Goal: Task Accomplishment & Management: Complete application form

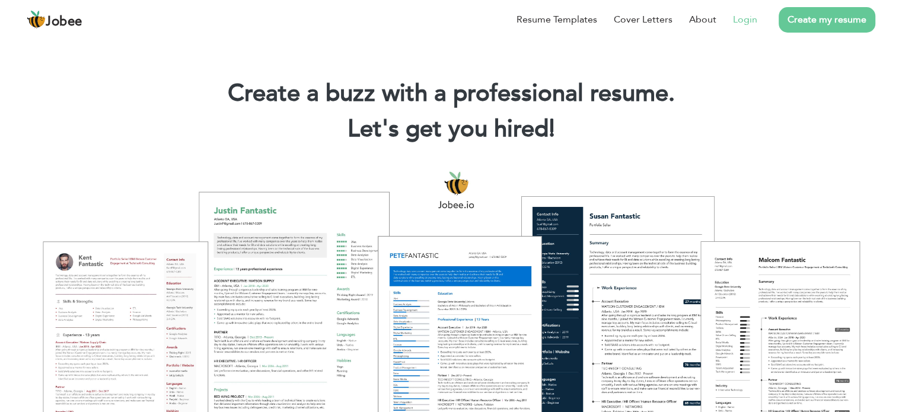
click at [736, 18] on link "Login" at bounding box center [745, 19] width 24 height 14
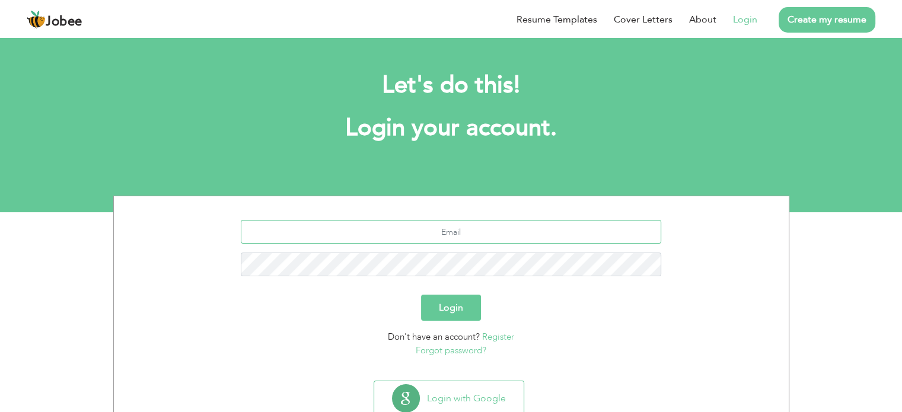
click at [594, 227] on input "text" at bounding box center [451, 232] width 421 height 24
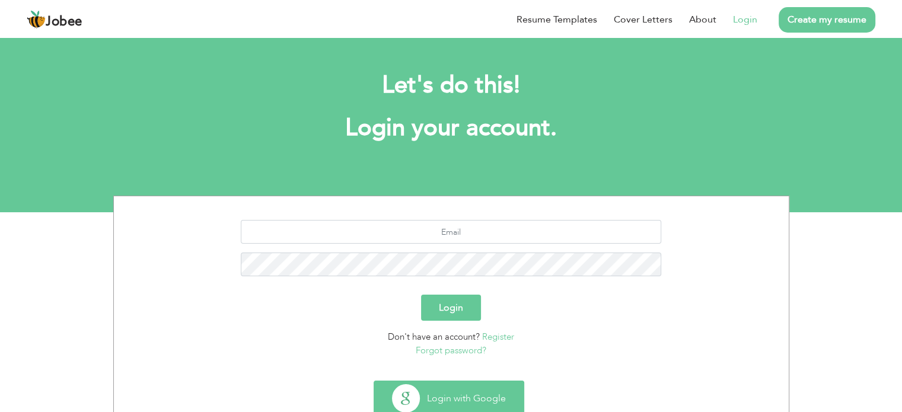
click at [501, 397] on button "Login with Google" at bounding box center [448, 398] width 149 height 34
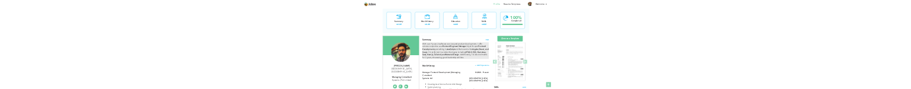
scroll to position [59, 0]
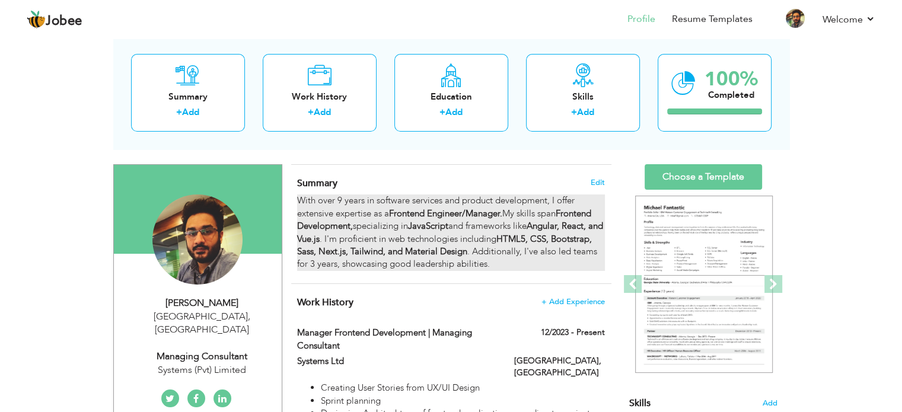
click at [444, 225] on strong "JavaScript" at bounding box center [428, 226] width 40 height 12
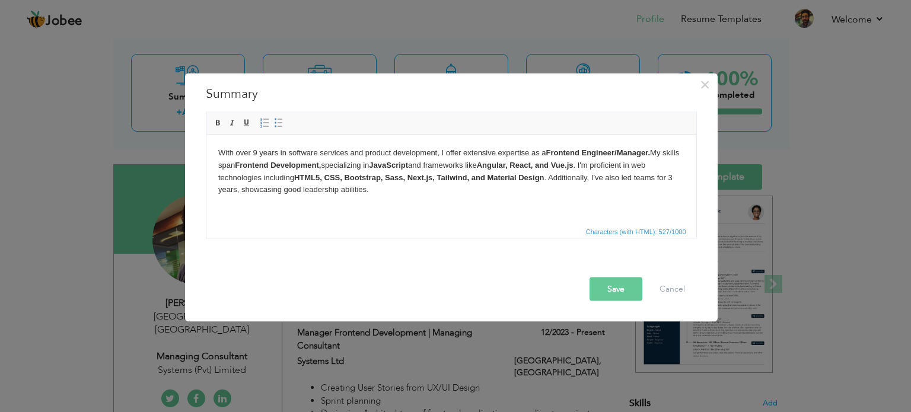
click at [407, 166] on strong "JavaScript" at bounding box center [387, 164] width 39 height 9
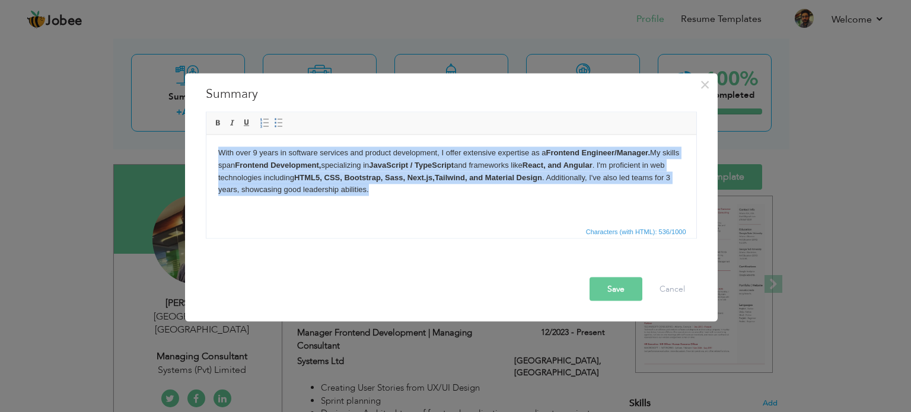
copy body "With over 9 years in software services and product development, I offer extensi…"
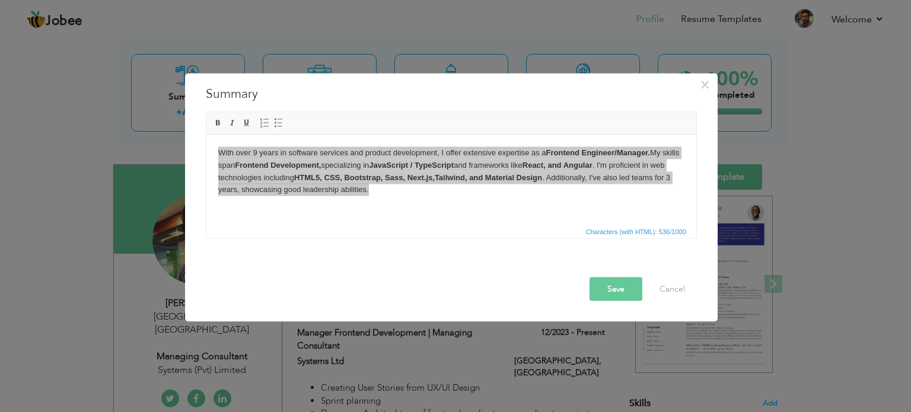
drag, startPoint x: 441, startPoint y: 228, endPoint x: 214, endPoint y: 62, distance: 281.4
click at [441, 228] on span "Characters (with HTML): 536/1000" at bounding box center [451, 231] width 490 height 14
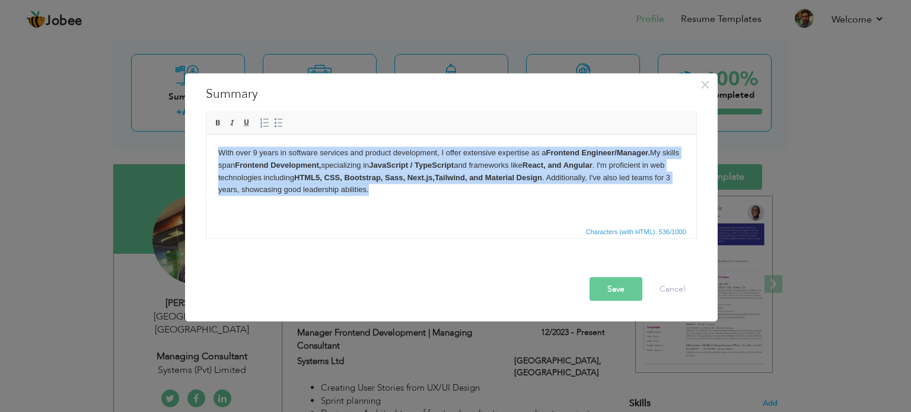
click at [418, 195] on body "With over 9 years in software services and product development, I offer extensi…" at bounding box center [451, 171] width 466 height 49
click at [379, 195] on body "With over 9 years in software services and product development, I offer extensi…" at bounding box center [451, 171] width 466 height 49
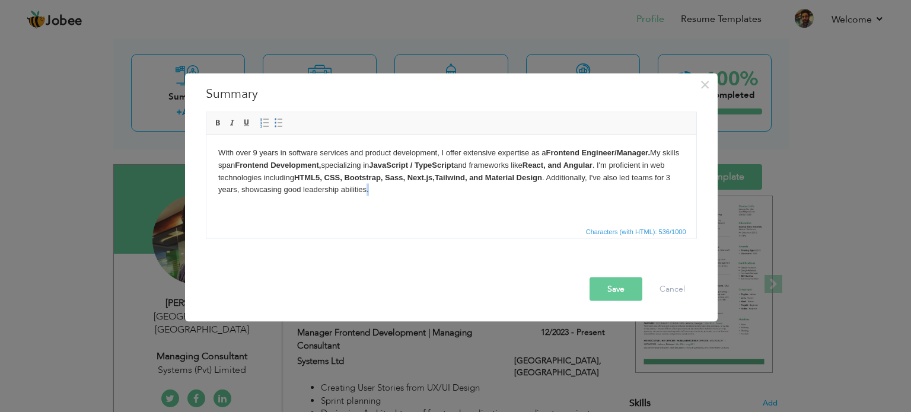
click at [379, 195] on body "With over 9 years in software services and product development, I offer extensi…" at bounding box center [451, 171] width 466 height 49
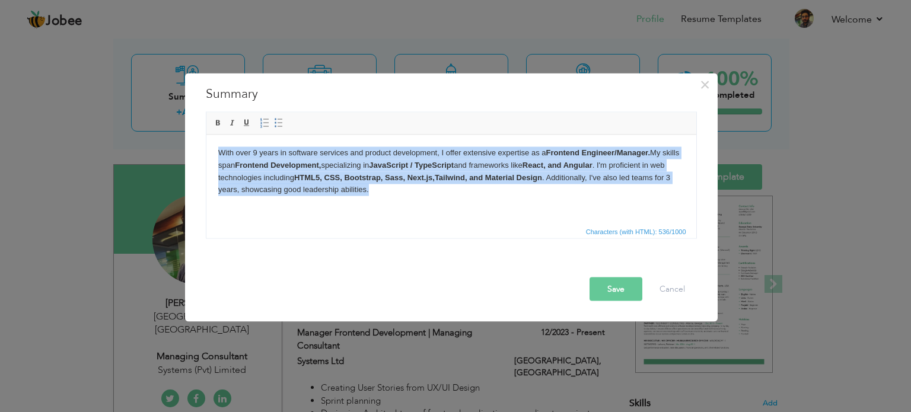
click at [379, 195] on body "With over 9 years in software services and product development, I offer extensi…" at bounding box center [451, 171] width 466 height 49
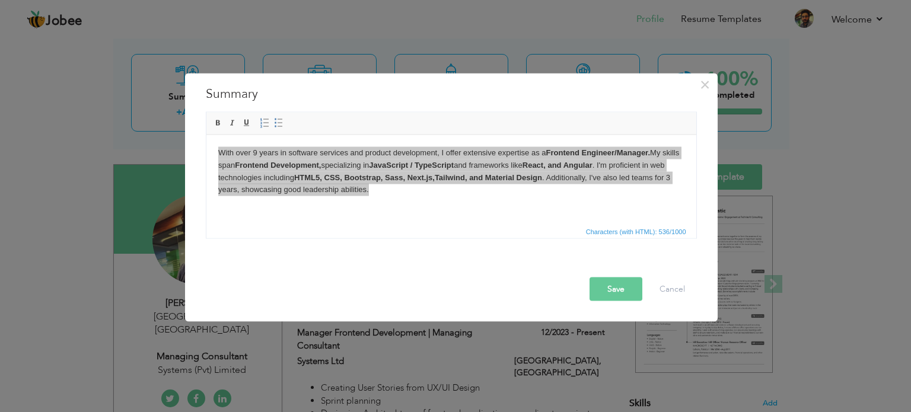
click at [415, 229] on span "Characters (with HTML): 536/1000" at bounding box center [451, 231] width 490 height 14
drag, startPoint x: 415, startPoint y: 229, endPoint x: 179, endPoint y: 65, distance: 288.1
click at [415, 229] on span "Characters (with HTML): 536/1000" at bounding box center [451, 231] width 490 height 14
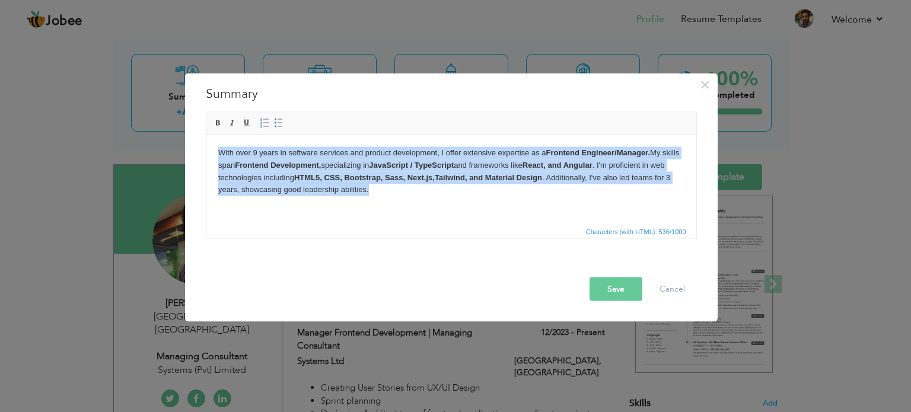
click at [384, 199] on html "With over 9 years in software services and product development, I offer extensi…" at bounding box center [451, 171] width 490 height 73
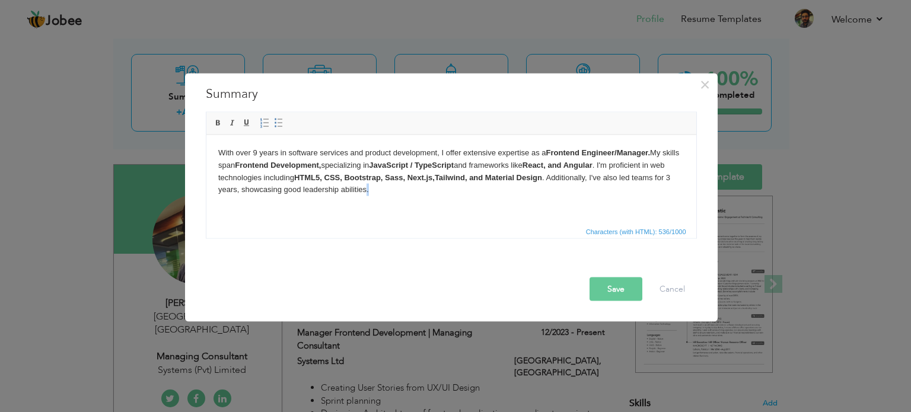
click at [384, 199] on html "With over 9 years in software services and product development, I offer extensi…" at bounding box center [451, 171] width 490 height 73
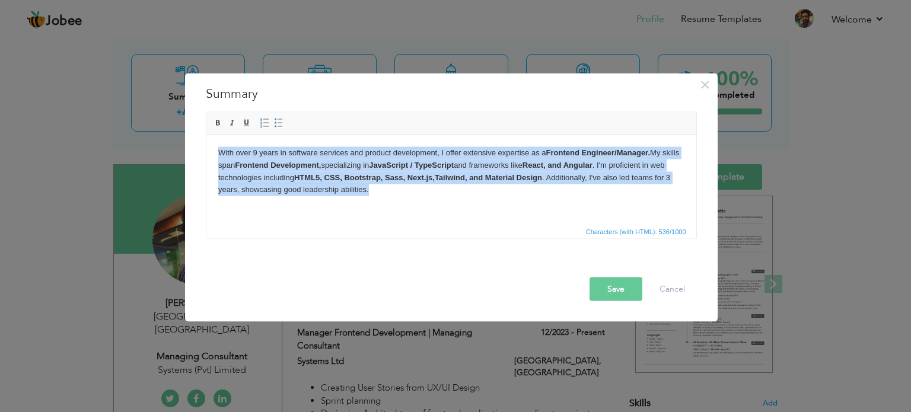
click at [384, 199] on html "With over 9 years in software services and product development, I offer extensi…" at bounding box center [451, 171] width 490 height 73
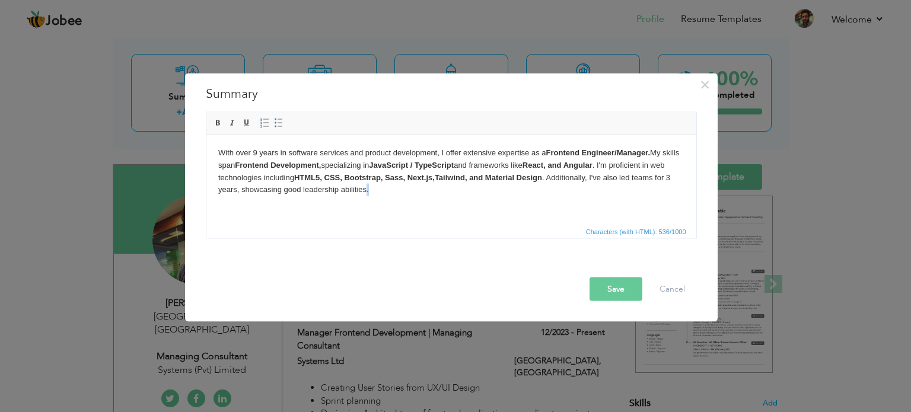
click at [384, 199] on html "With over 9 years in software services and product development, I offer extensi…" at bounding box center [451, 171] width 490 height 73
copy body "es"
click at [478, 202] on html "With over 9 years in software services and product development, I offer extensi…" at bounding box center [451, 171] width 490 height 73
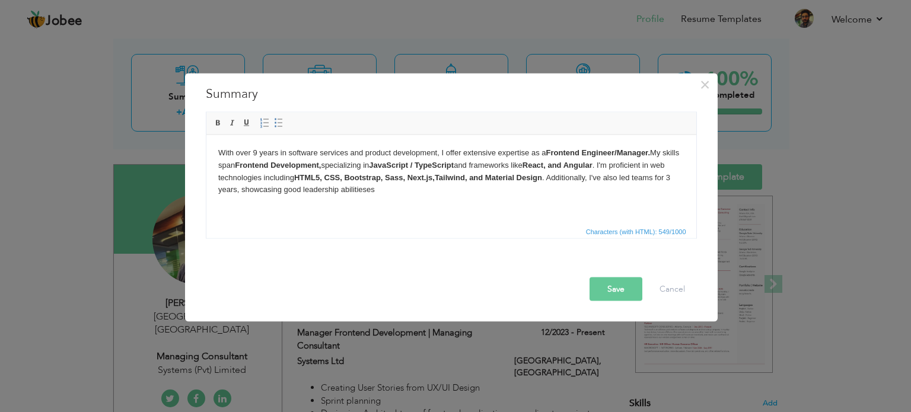
click at [478, 202] on html "With over 9 years in software services and product development, I offer extensi…" at bounding box center [451, 171] width 490 height 73
click at [495, 199] on html "With over 9 years in software services and product development, I offer extensi…" at bounding box center [451, 171] width 490 height 73
click at [214, 126] on span at bounding box center [218, 122] width 9 height 9
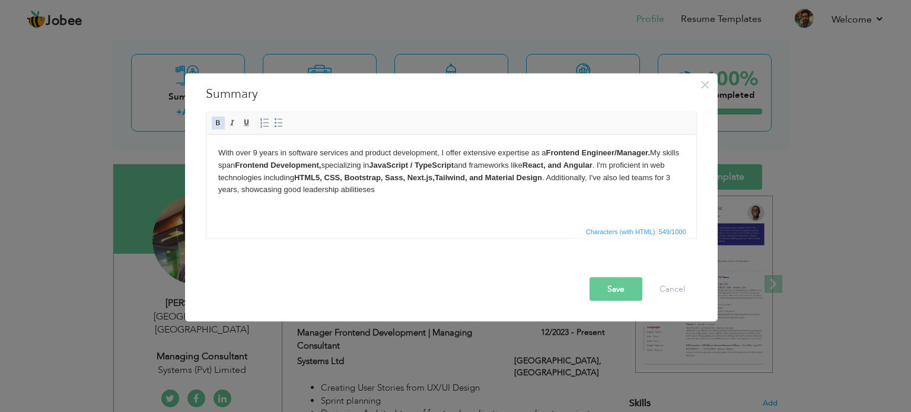
click at [214, 126] on span at bounding box center [218, 122] width 9 height 9
click at [399, 190] on body "With over 9 years in software services and product development, I offer extensi…" at bounding box center [451, 171] width 466 height 49
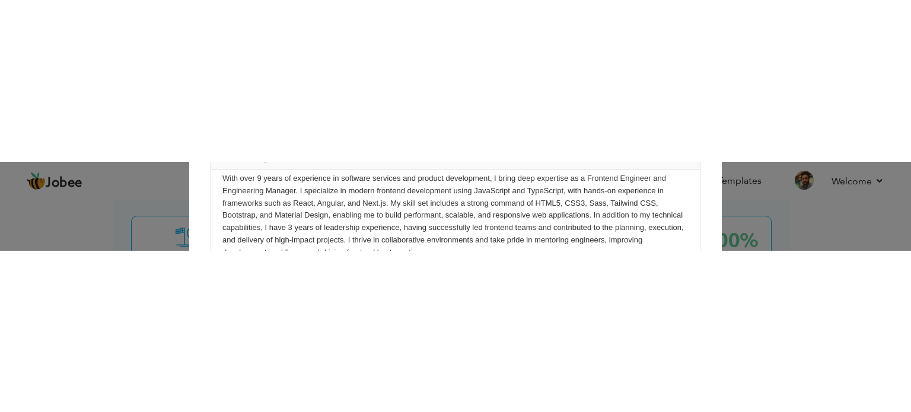
scroll to position [70, 0]
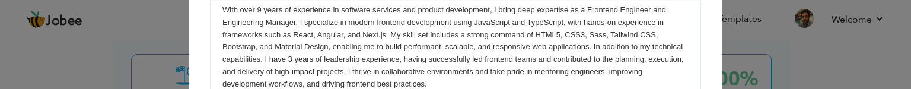
click at [682, 56] on html "With over 9 years of experience in software services and product development, I…" at bounding box center [456, 47] width 490 height 110
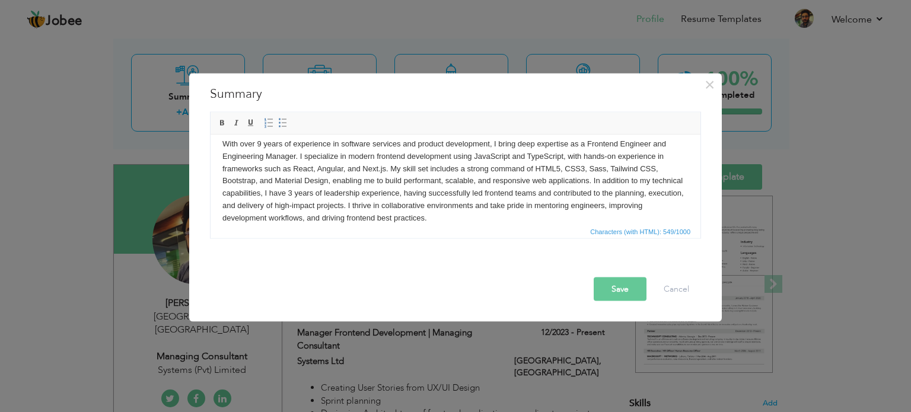
scroll to position [0, 0]
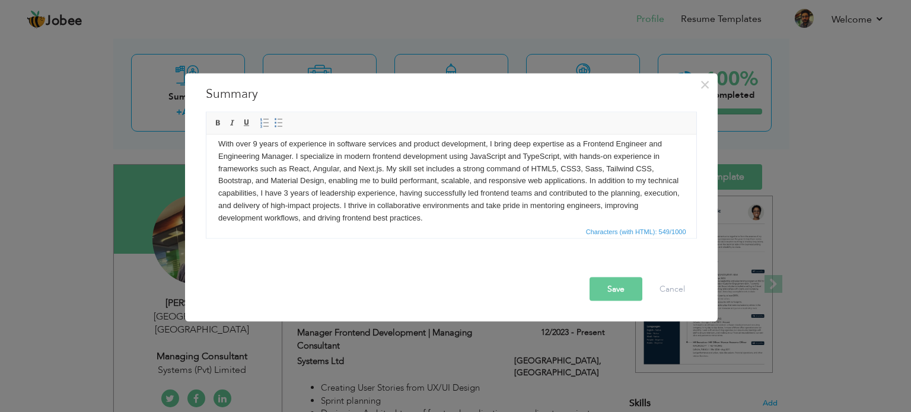
click at [610, 144] on body "With over 9 years of experience in software services and product development, I…" at bounding box center [451, 181] width 466 height 87
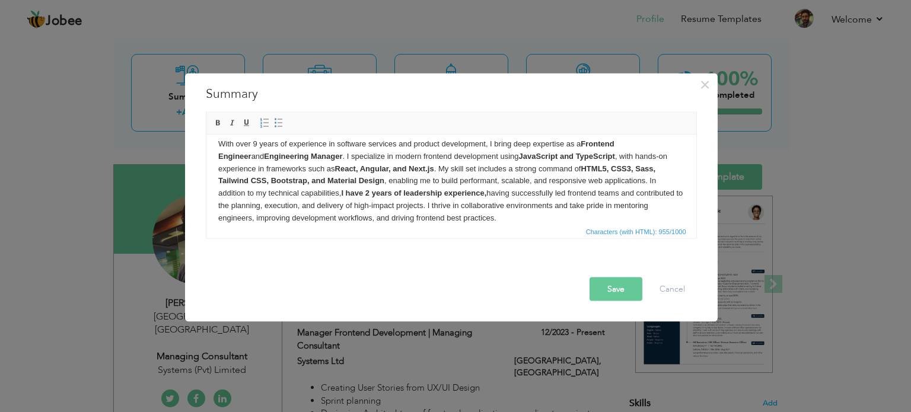
scroll to position [21, 0]
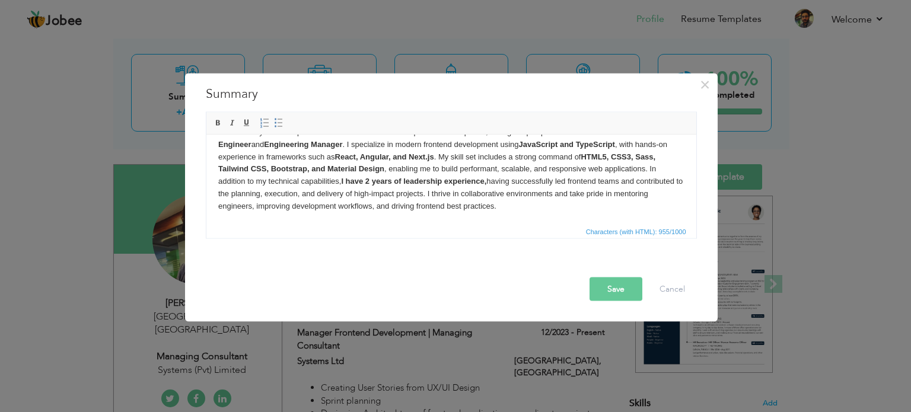
click at [603, 284] on button "Save" at bounding box center [616, 289] width 53 height 24
click at [603, 284] on button "Save" at bounding box center [611, 289] width 61 height 24
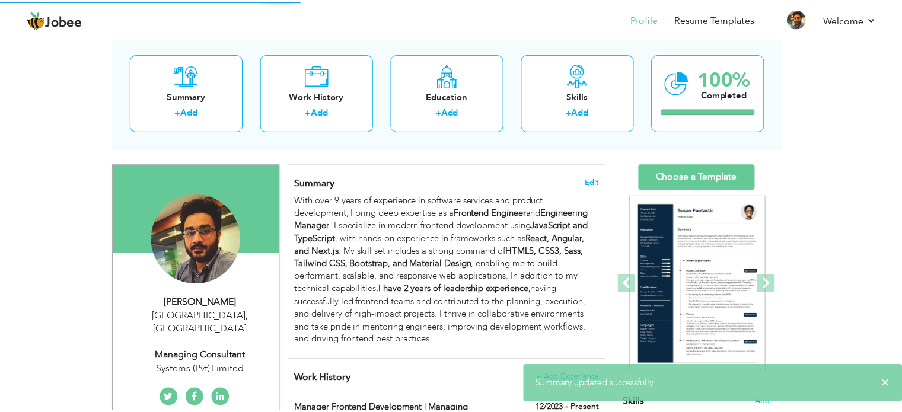
scroll to position [0, 0]
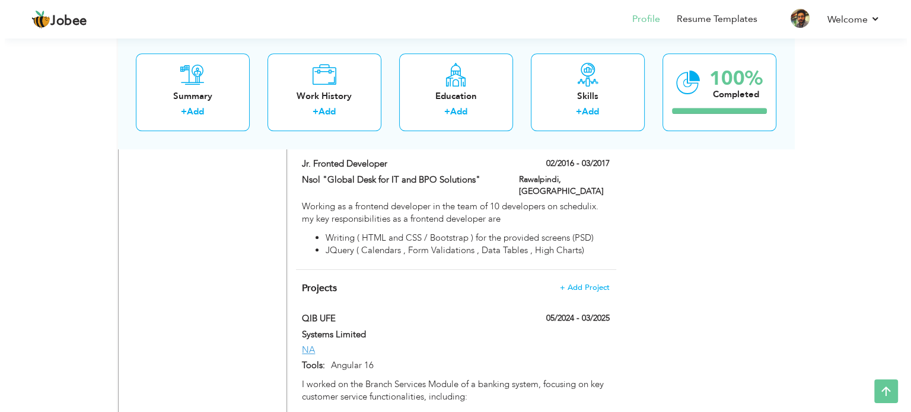
scroll to position [1254, 0]
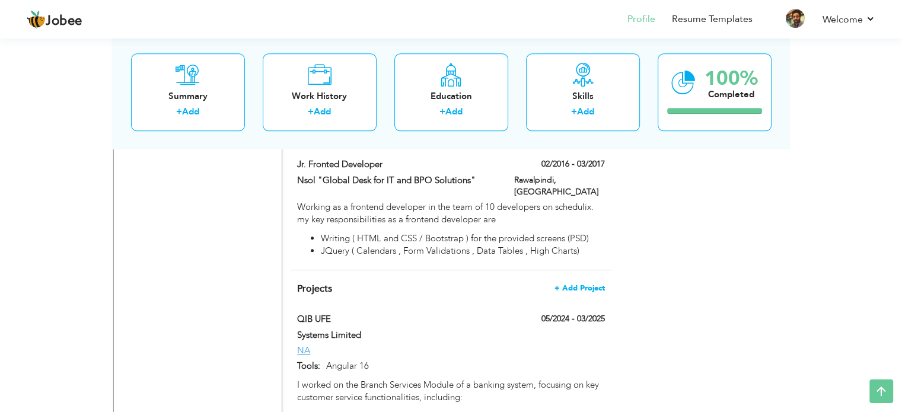
click at [584, 284] on span "+ Add Project" at bounding box center [580, 288] width 50 height 8
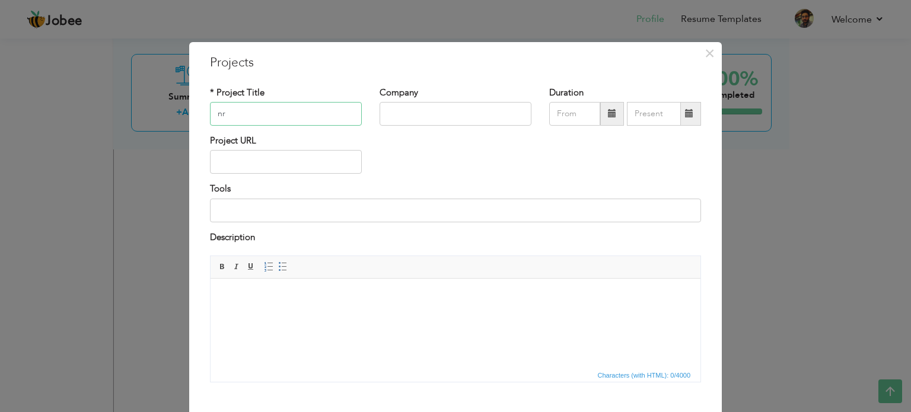
type input "n"
type input "NRER"
click at [429, 118] on input "text" at bounding box center [456, 114] width 152 height 24
type input "r"
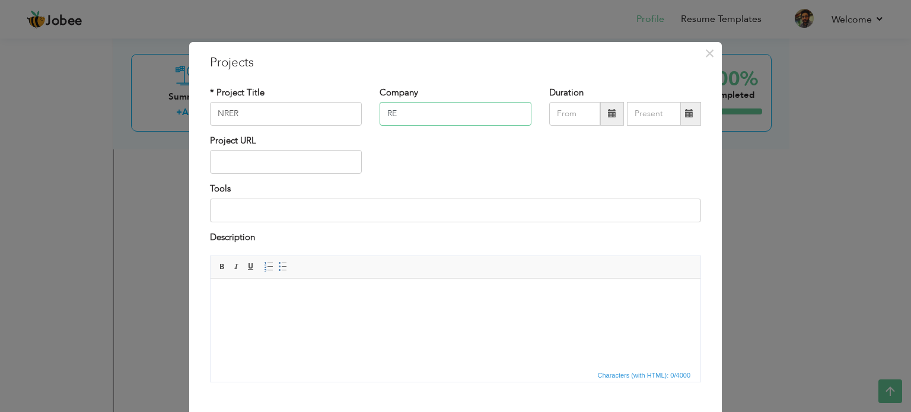
type input "R"
type input "Systems Limited"
click at [608, 114] on span at bounding box center [612, 113] width 8 height 8
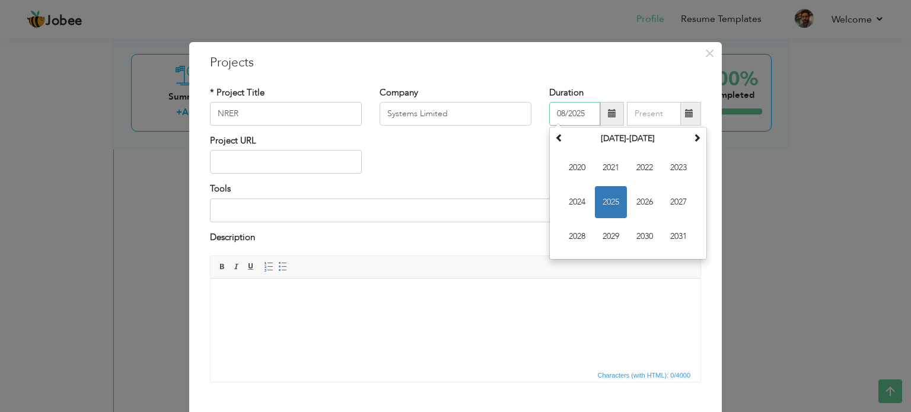
click at [611, 208] on span "2025" at bounding box center [611, 202] width 32 height 32
click at [676, 171] on span "Apr" at bounding box center [679, 168] width 32 height 32
type input "04/2025"
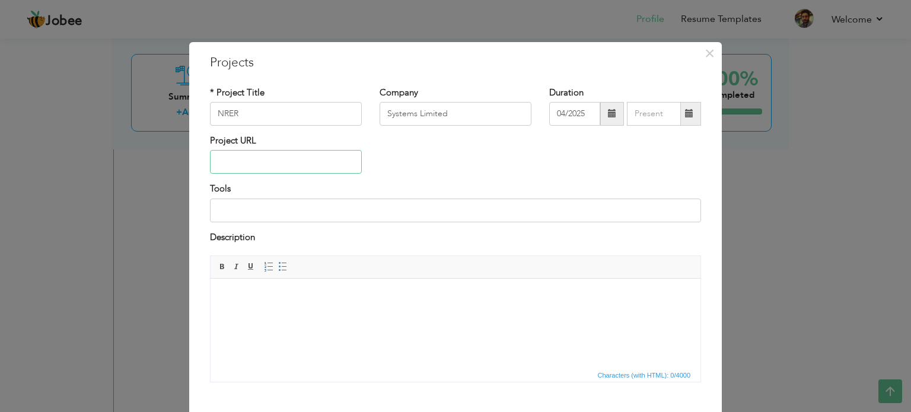
click at [332, 164] on input "text" at bounding box center [286, 162] width 152 height 24
type input "P"
type input "M"
type input "n"
type input "N"
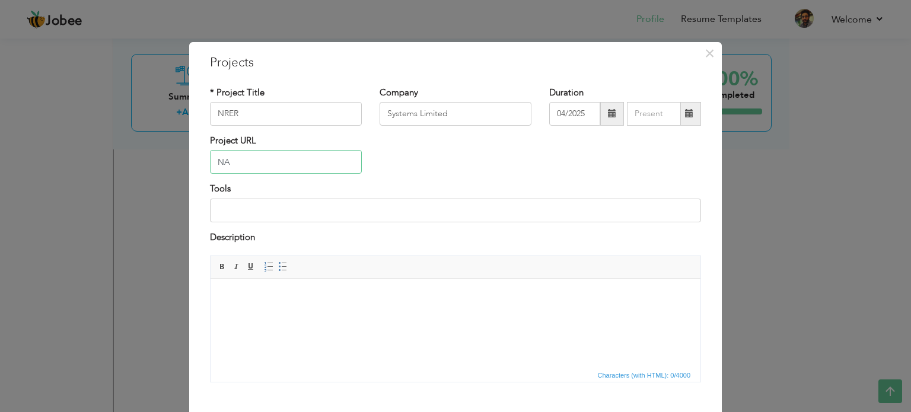
type input "NA"
click at [309, 215] on input at bounding box center [455, 211] width 491 height 24
paste input "14"
click at [342, 240] on div "Description" at bounding box center [455, 238] width 491 height 15
click at [299, 205] on input "14" at bounding box center [455, 211] width 491 height 24
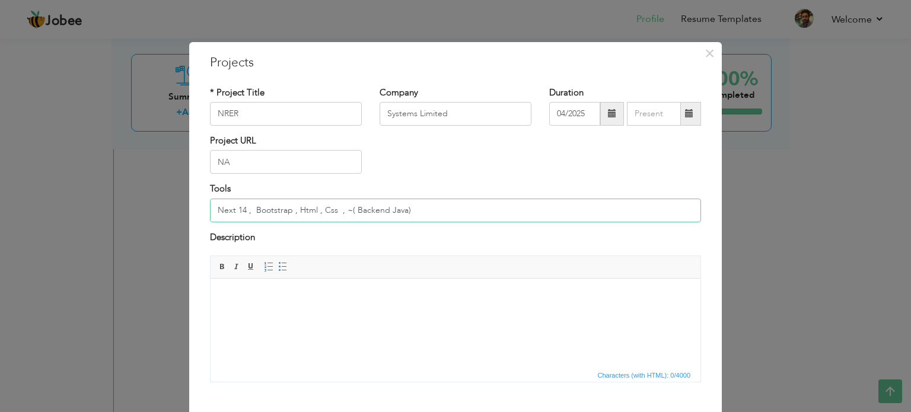
type input "Next 14 , Bootstrap , Html , Css , ~( Backend Java)"
click at [367, 315] on html at bounding box center [456, 297] width 490 height 36
click at [390, 299] on body "Project: Land Registry Platform – Public Portal" at bounding box center [455, 297] width 466 height 12
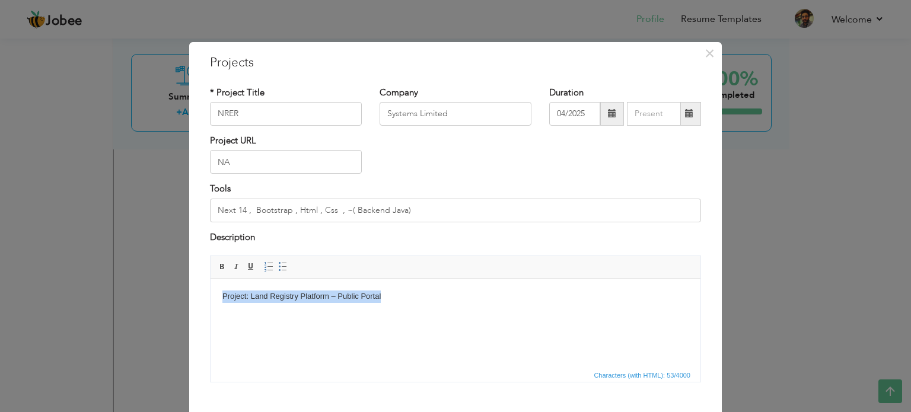
click at [390, 299] on body "Project: Land Registry Platform – Public Portal" at bounding box center [455, 297] width 466 height 12
click at [405, 315] on html "Project: Land Registry Platform – Public Portal" at bounding box center [456, 297] width 490 height 36
click at [419, 307] on html "Project: Land Registry Platform – Public Portal" at bounding box center [456, 297] width 490 height 36
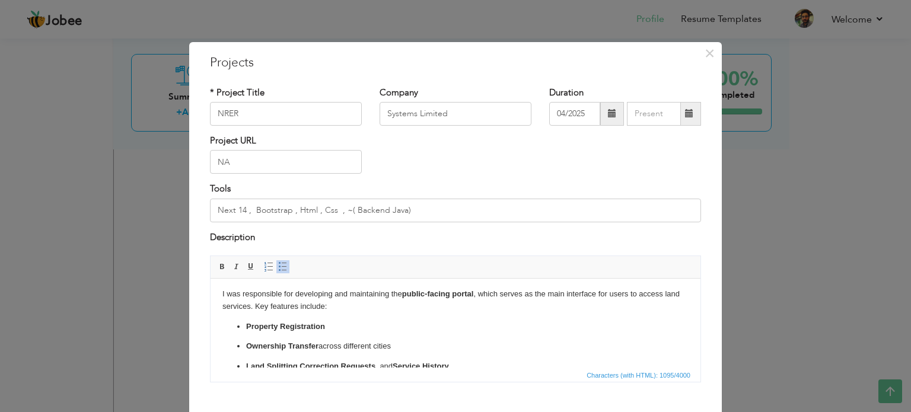
scroll to position [66, 0]
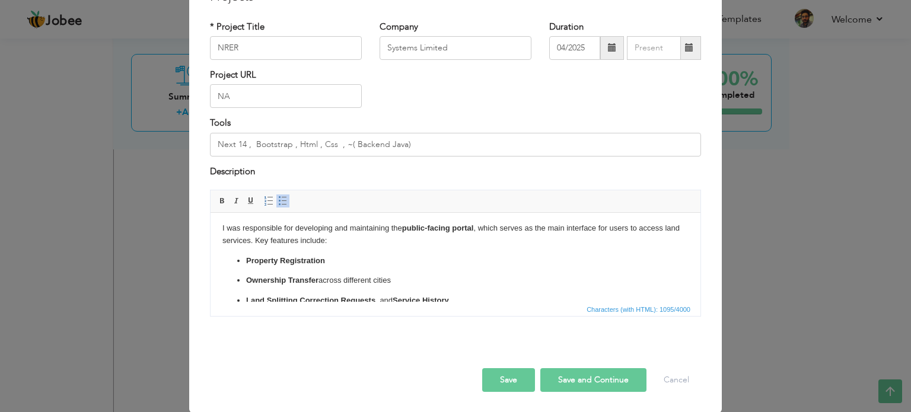
click at [511, 378] on button "Save" at bounding box center [508, 380] width 53 height 24
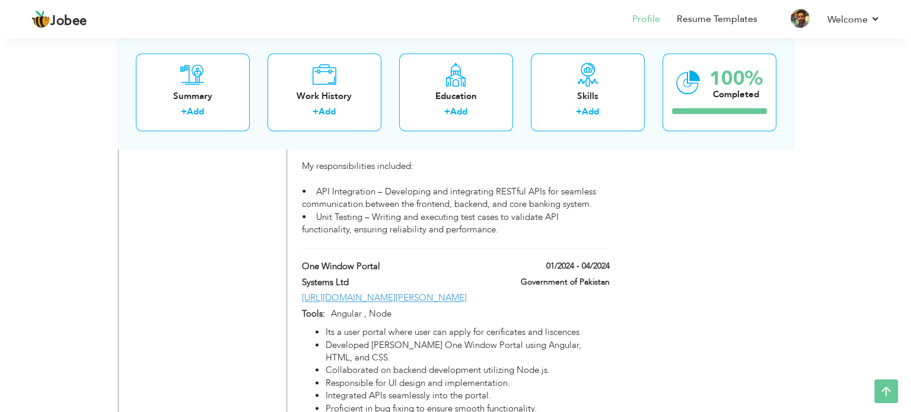
scroll to position [1626, 0]
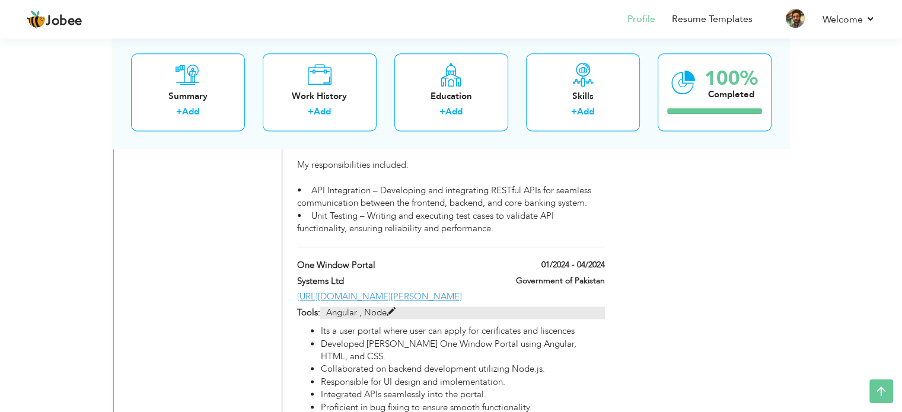
click at [391, 308] on span at bounding box center [391, 312] width 9 height 9
type input "One Window Portal"
type input "Systems Ltd"
type input "01/2024"
type input "04/2024"
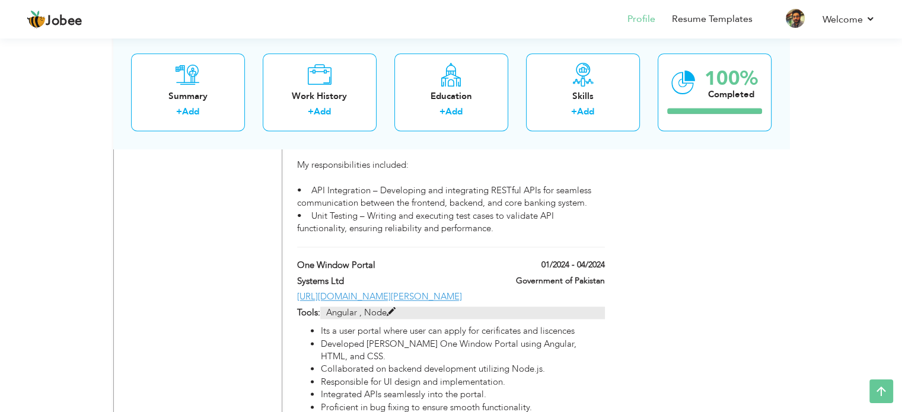
type input "[URL][DOMAIN_NAME][PERSON_NAME]"
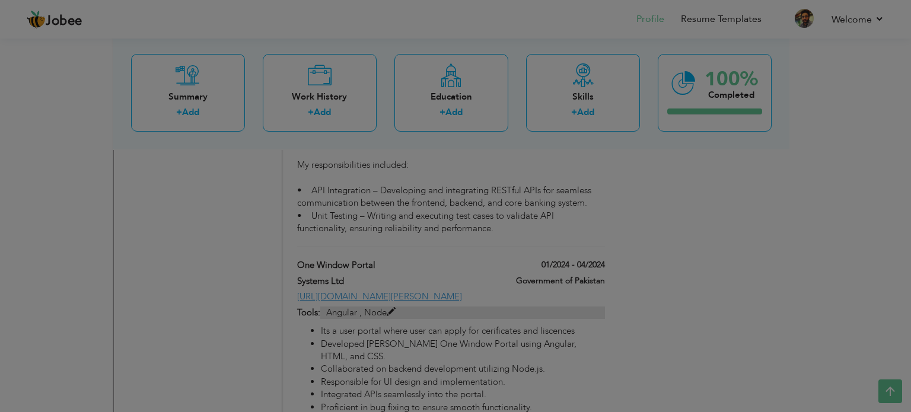
scroll to position [0, 0]
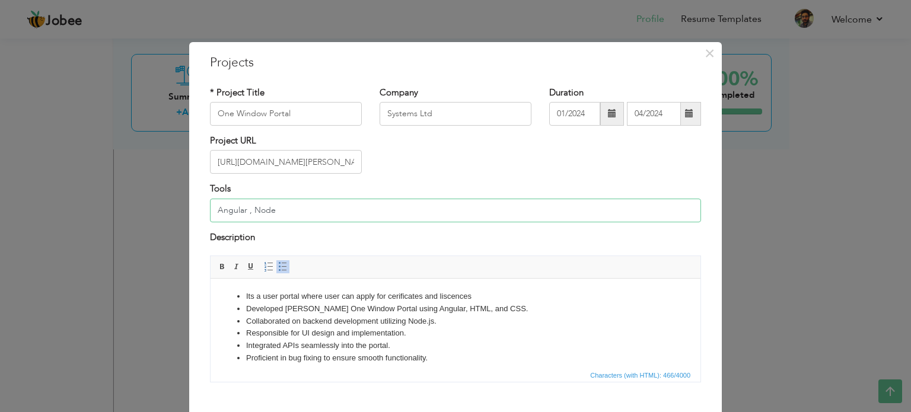
click at [223, 215] on input "Angular , Node" at bounding box center [455, 211] width 491 height 24
type input "React , Node"
click at [403, 308] on li "Developed [PERSON_NAME] One Window Portal using Angular, HTML, and CSS." at bounding box center [455, 309] width 419 height 12
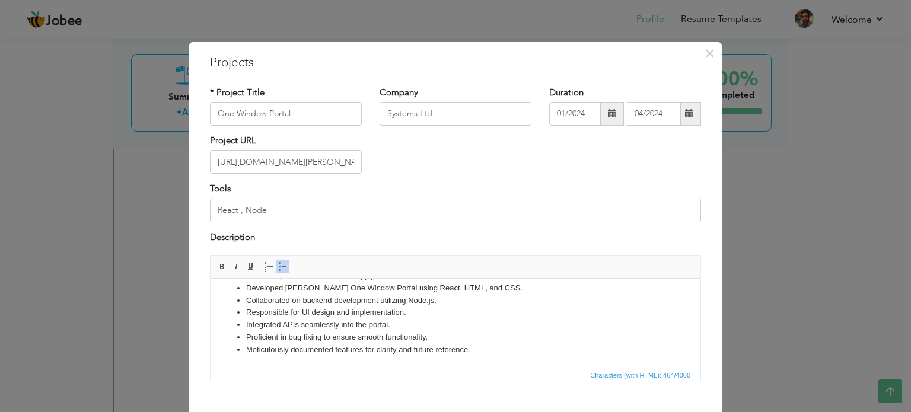
scroll to position [66, 0]
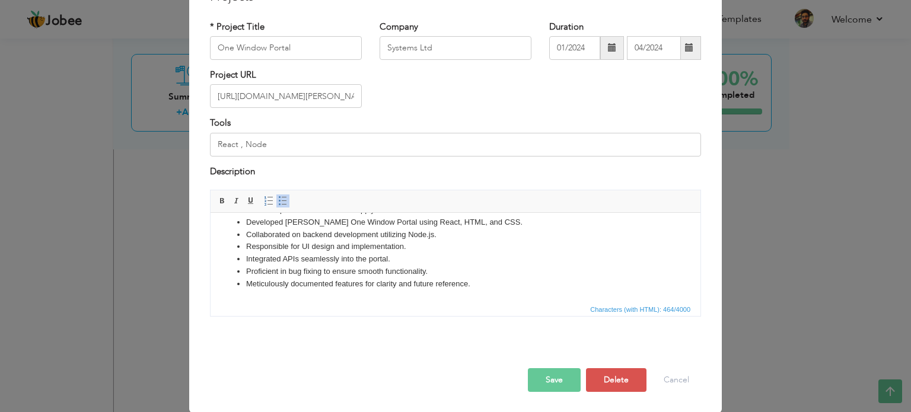
click at [560, 380] on button "Save" at bounding box center [554, 380] width 53 height 24
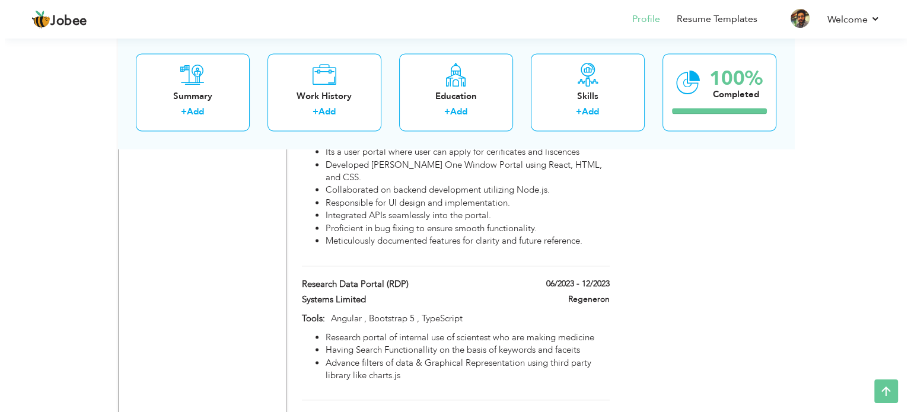
scroll to position [1807, 0]
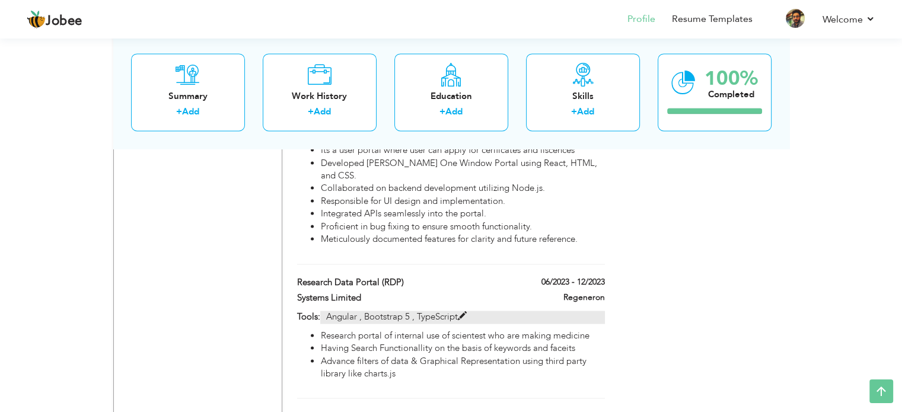
click at [466, 312] on span at bounding box center [462, 316] width 9 height 9
type input "Research Data Portal (RDP)"
type input "Systems Limited"
type input "06/2023"
type input "12/2023"
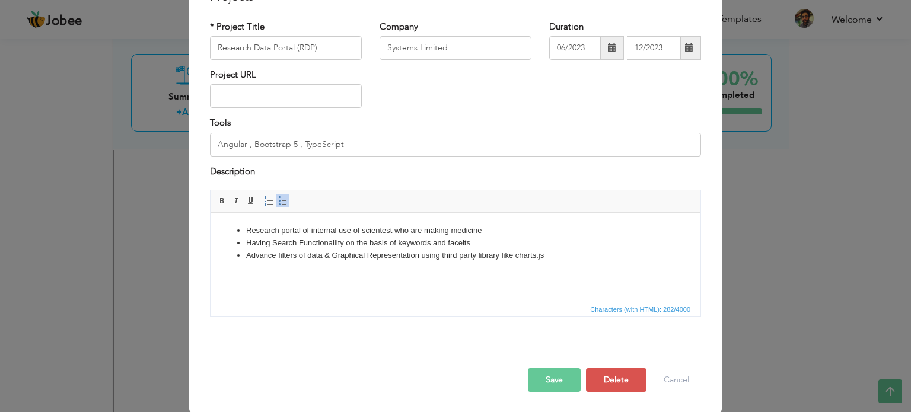
scroll to position [0, 0]
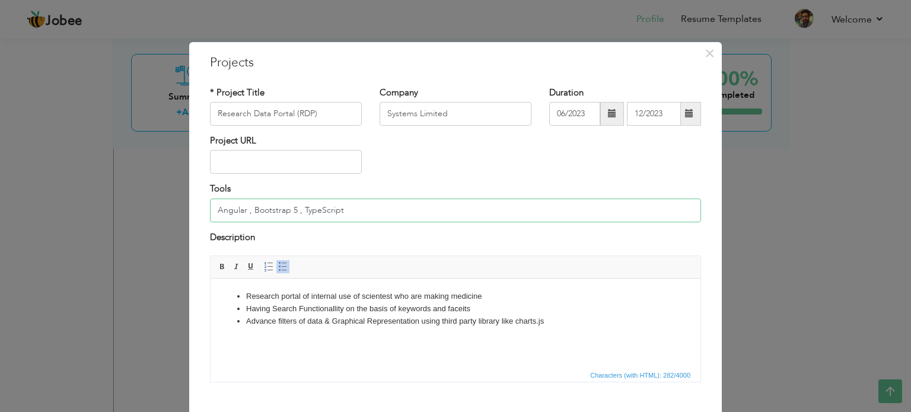
click at [230, 208] on input "Angular , Bootstrap 5 , TypeScript" at bounding box center [455, 211] width 491 height 24
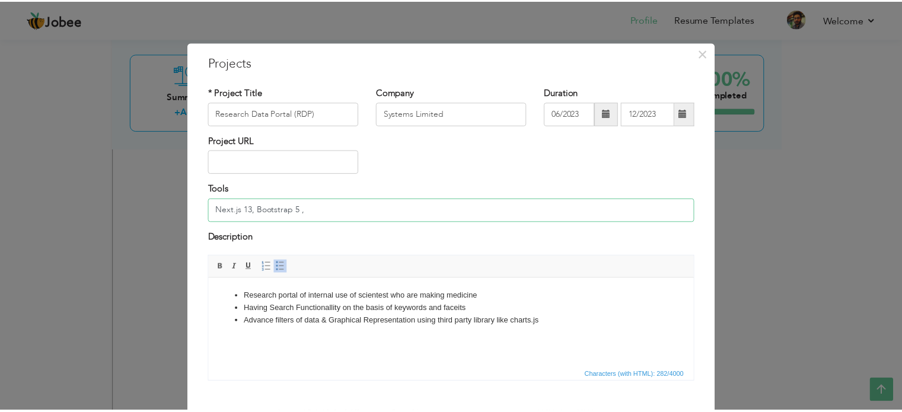
scroll to position [66, 0]
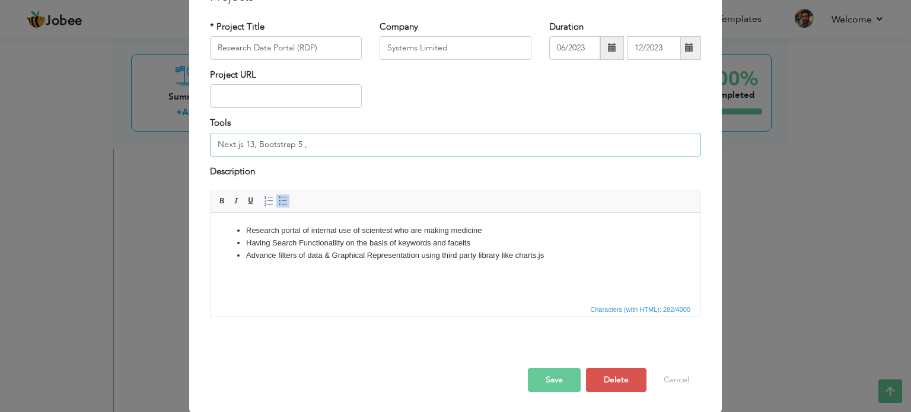
type input "Next.js 13, Bootstrap 5 ,"
click at [544, 379] on button "Save" at bounding box center [554, 380] width 53 height 24
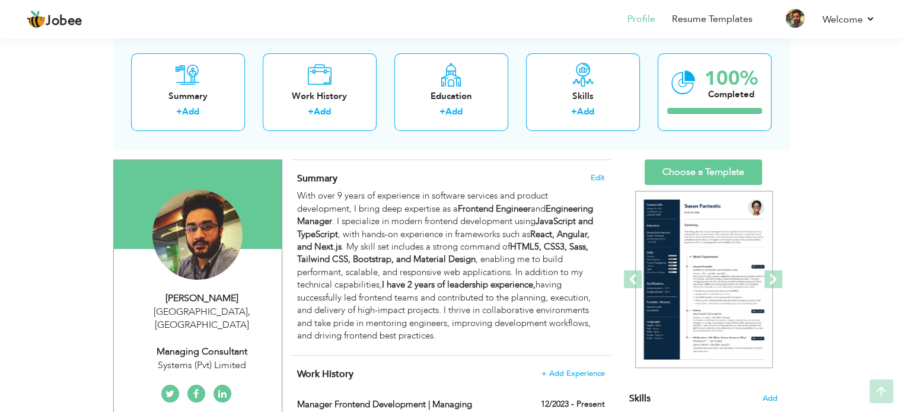
scroll to position [74, 0]
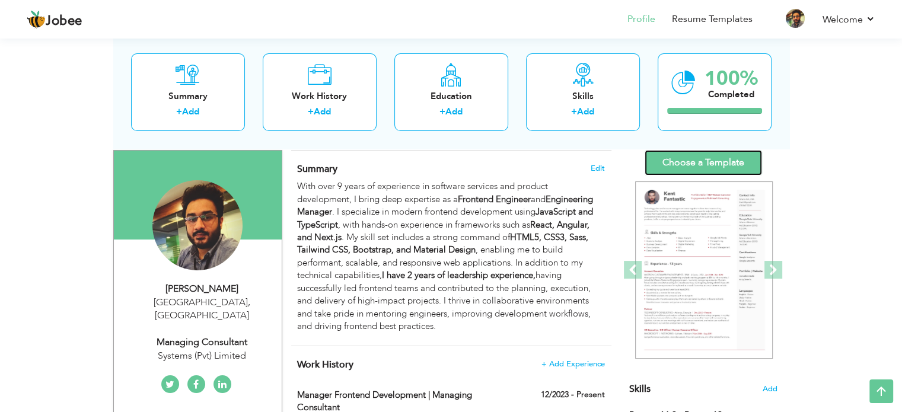
click at [696, 167] on link "Choose a Template" at bounding box center [703, 163] width 117 height 26
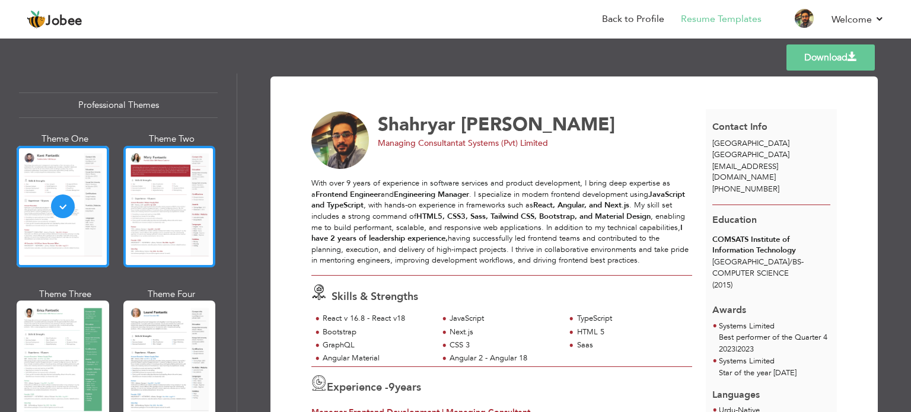
scroll to position [8, 0]
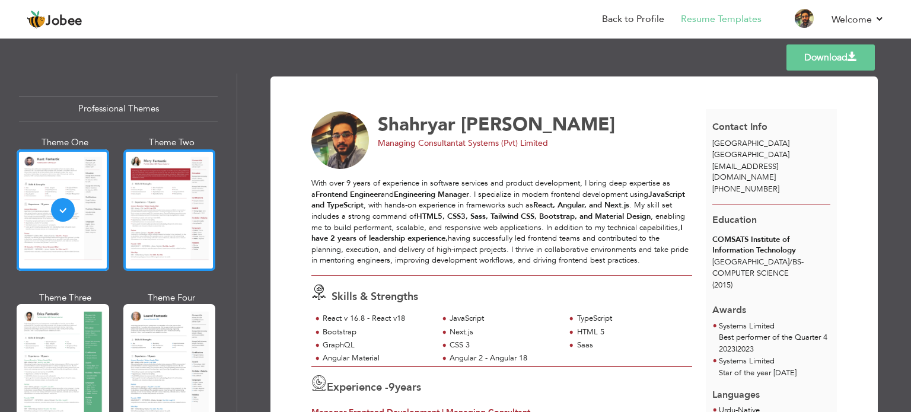
click at [158, 222] on div at bounding box center [169, 210] width 93 height 122
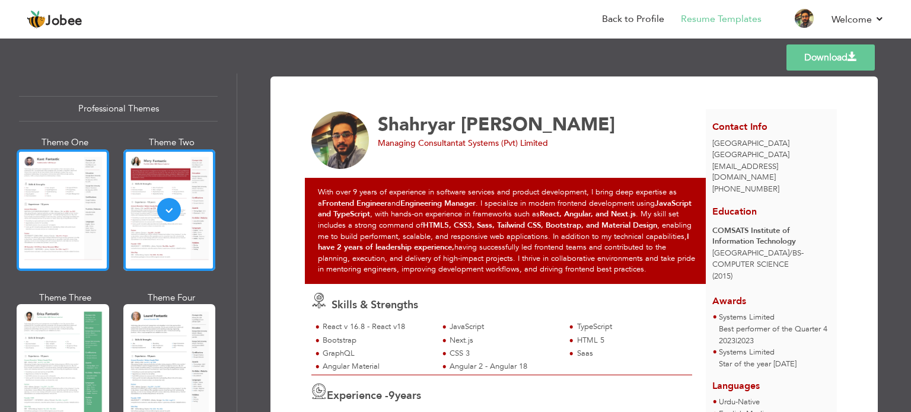
click at [64, 222] on div at bounding box center [63, 210] width 93 height 122
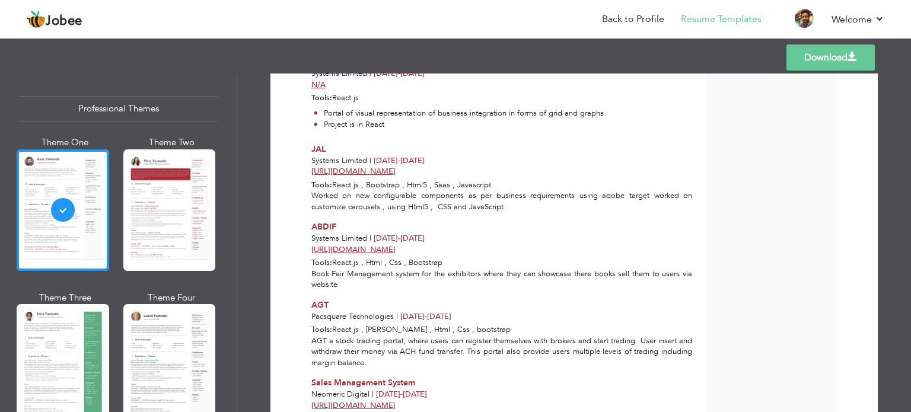
scroll to position [1959, 0]
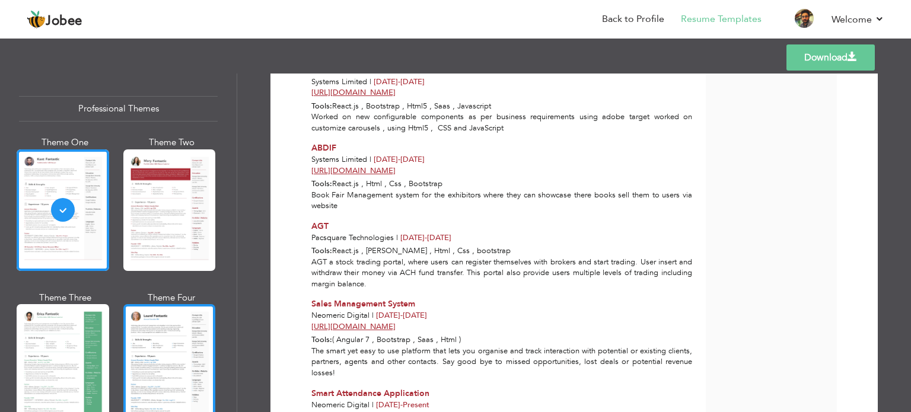
click at [144, 336] on div at bounding box center [169, 365] width 93 height 122
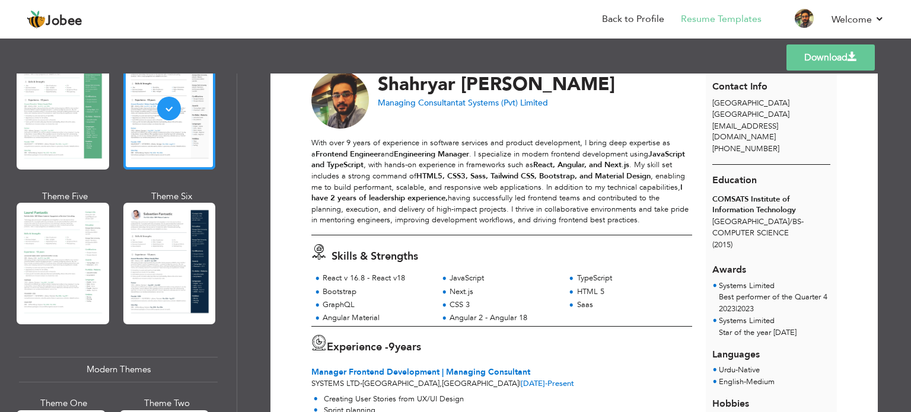
scroll to position [265, 0]
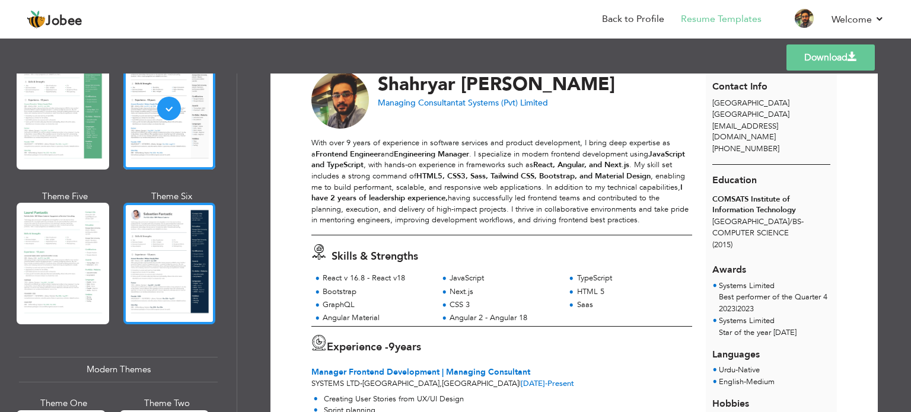
click at [157, 289] on div at bounding box center [169, 264] width 93 height 122
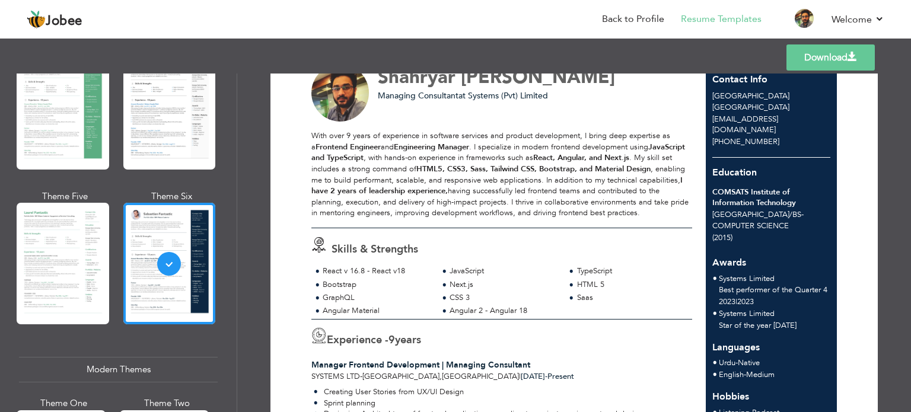
scroll to position [0, 0]
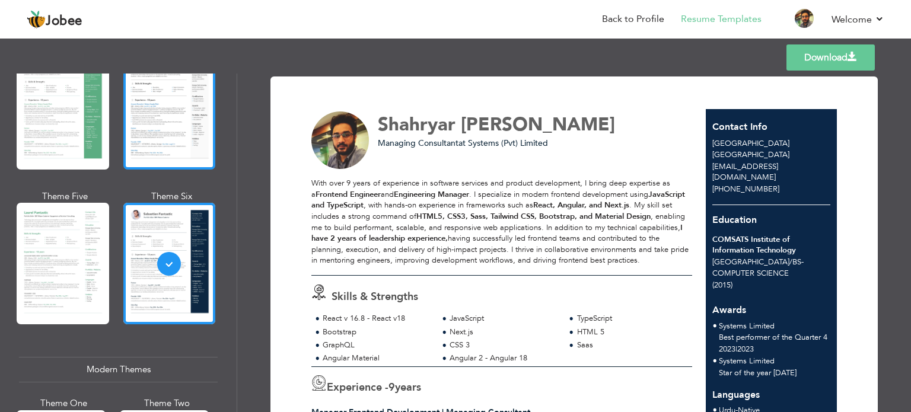
click at [151, 105] on div at bounding box center [169, 109] width 93 height 122
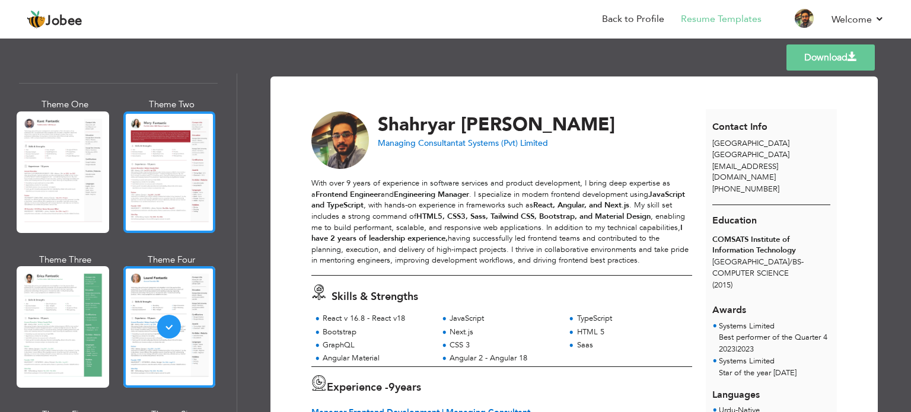
scroll to position [2, 0]
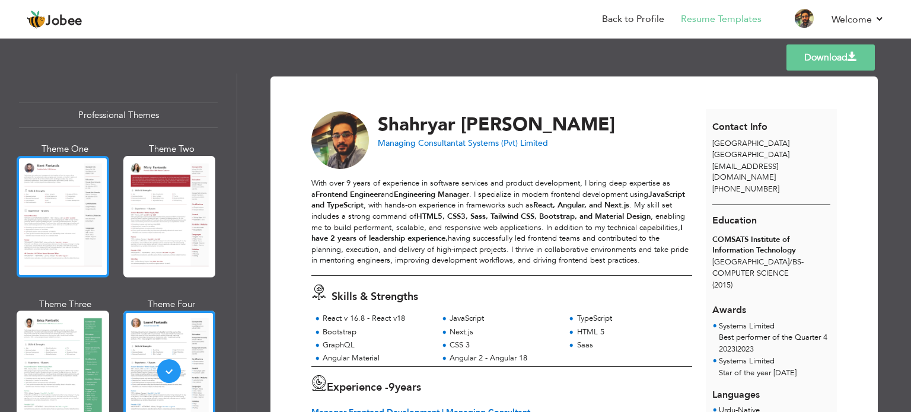
click at [53, 209] on div at bounding box center [63, 217] width 93 height 122
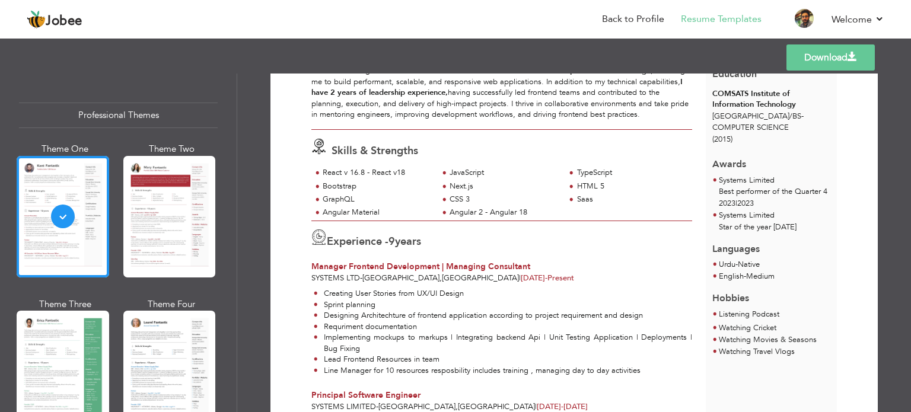
scroll to position [0, 0]
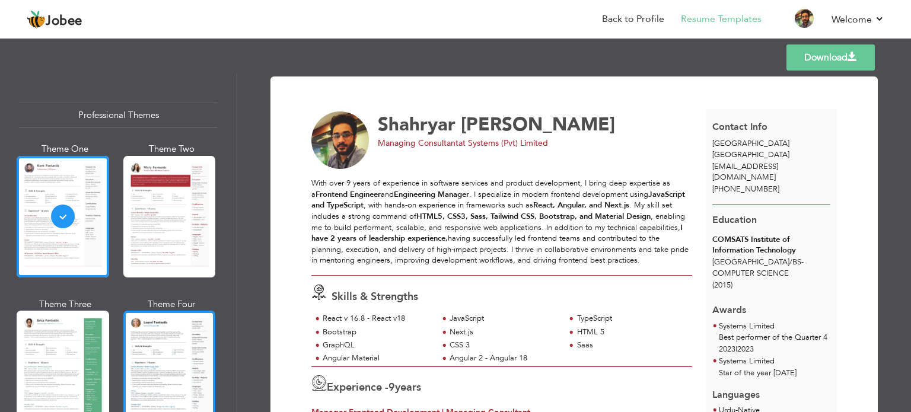
click at [164, 330] on div at bounding box center [169, 372] width 93 height 122
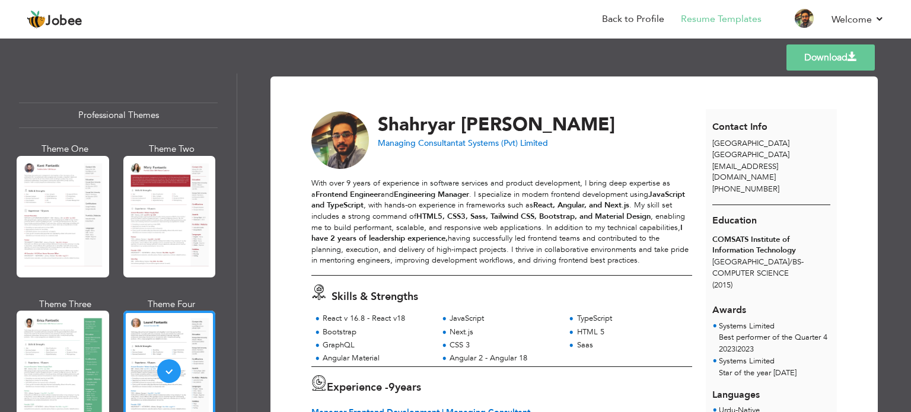
click at [851, 62] on link "Download" at bounding box center [831, 57] width 88 height 26
click at [814, 58] on link "Download" at bounding box center [831, 57] width 88 height 26
